Goal: Understand process/instructions: Learn about a topic

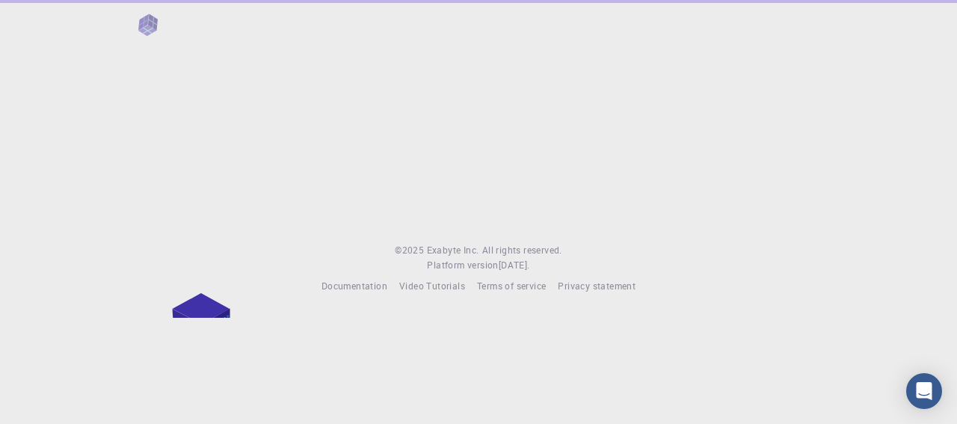
click at [761, 90] on div at bounding box center [478, 109] width 957 height 219
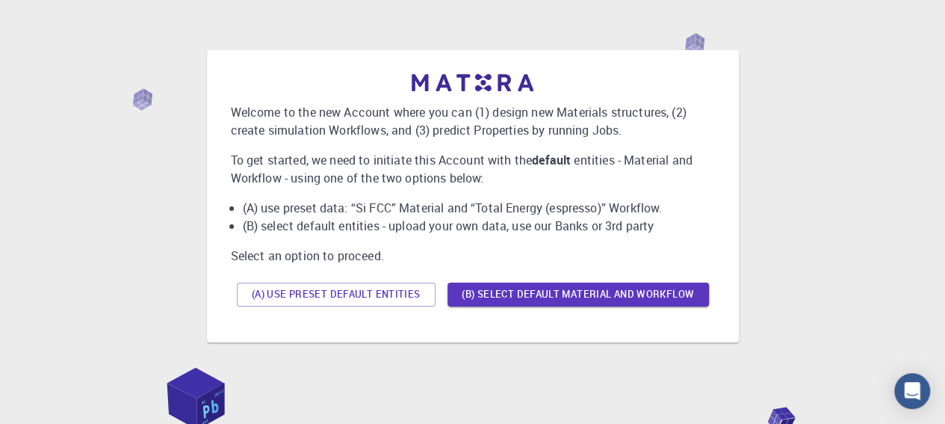
scroll to position [25, 0]
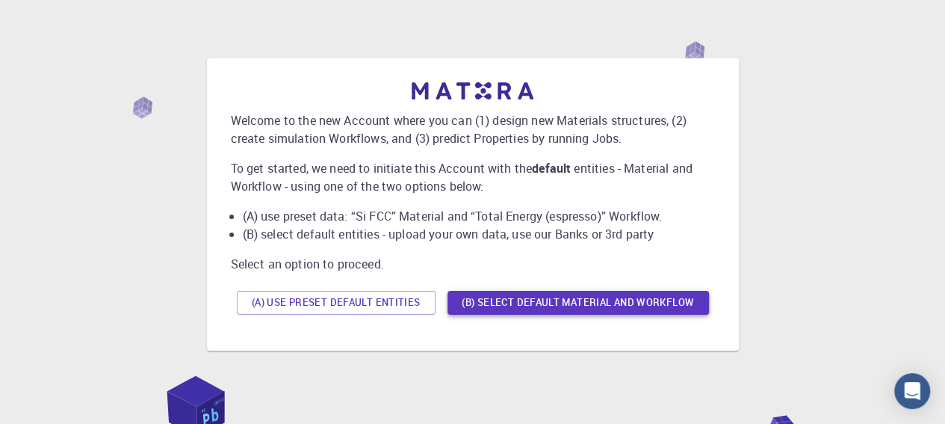
click at [508, 300] on button "(B) Select default material and workflow" at bounding box center [579, 303] width 262 height 24
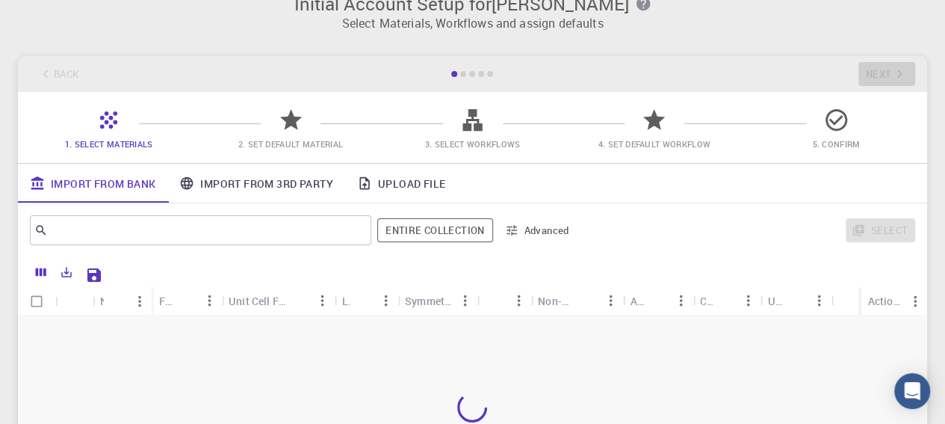
scroll to position [64, 0]
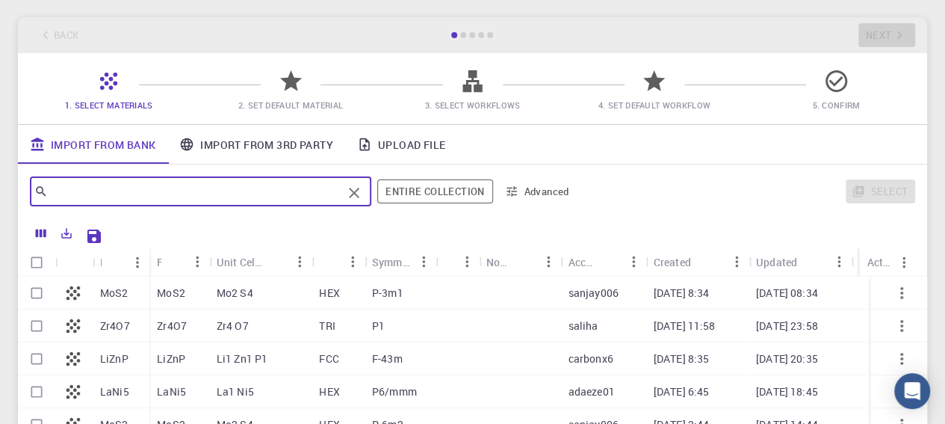
click at [194, 186] on input "text" at bounding box center [195, 191] width 294 height 21
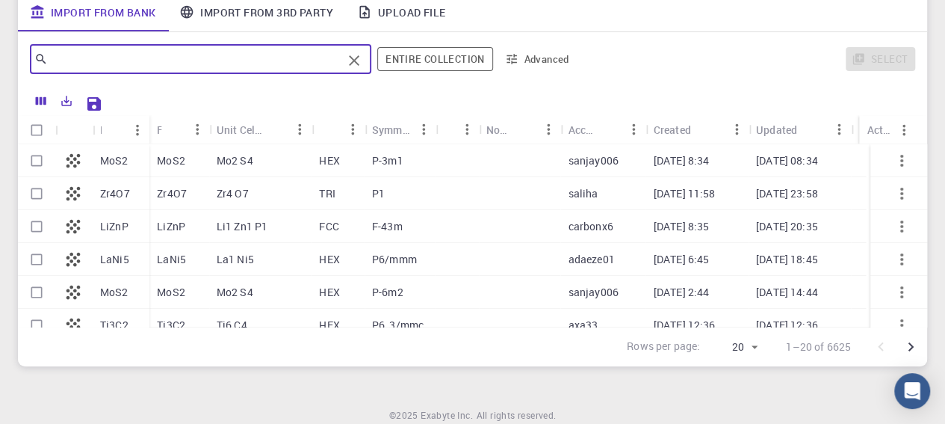
scroll to position [256, 0]
